Goal: Use online tool/utility: Utilize a website feature to perform a specific function

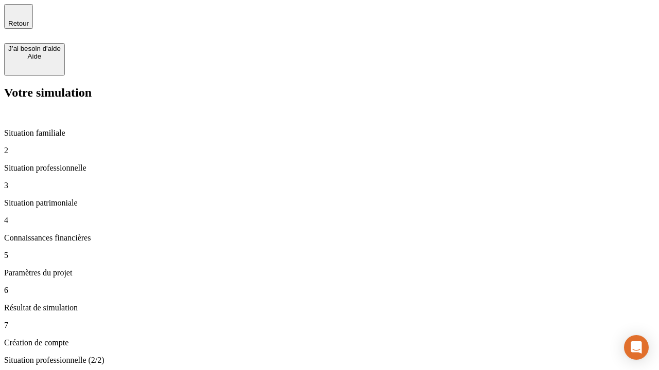
type input "30 000"
type input "40 000"
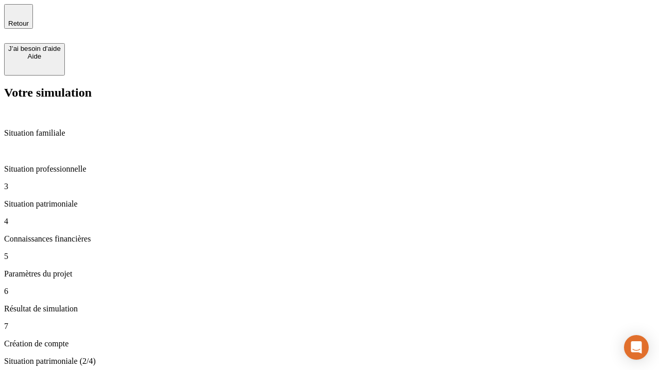
type input "1 100"
type input "20"
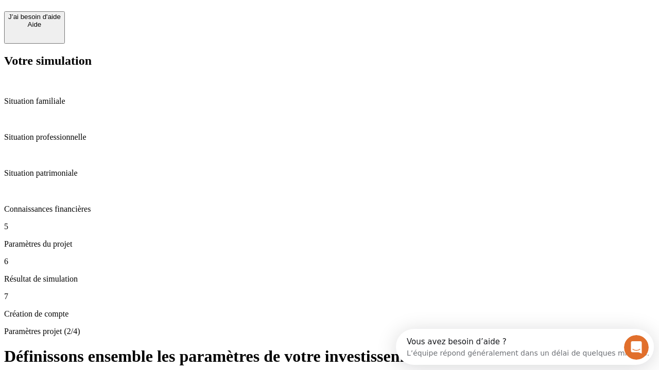
scroll to position [20, 0]
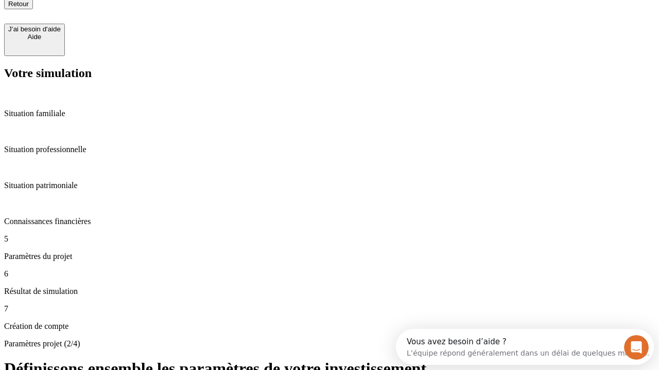
type input "40"
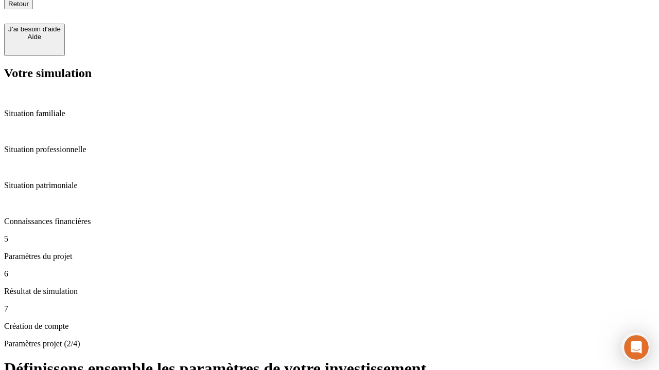
type input "50 000"
type input "640"
